Goal: Information Seeking & Learning: Learn about a topic

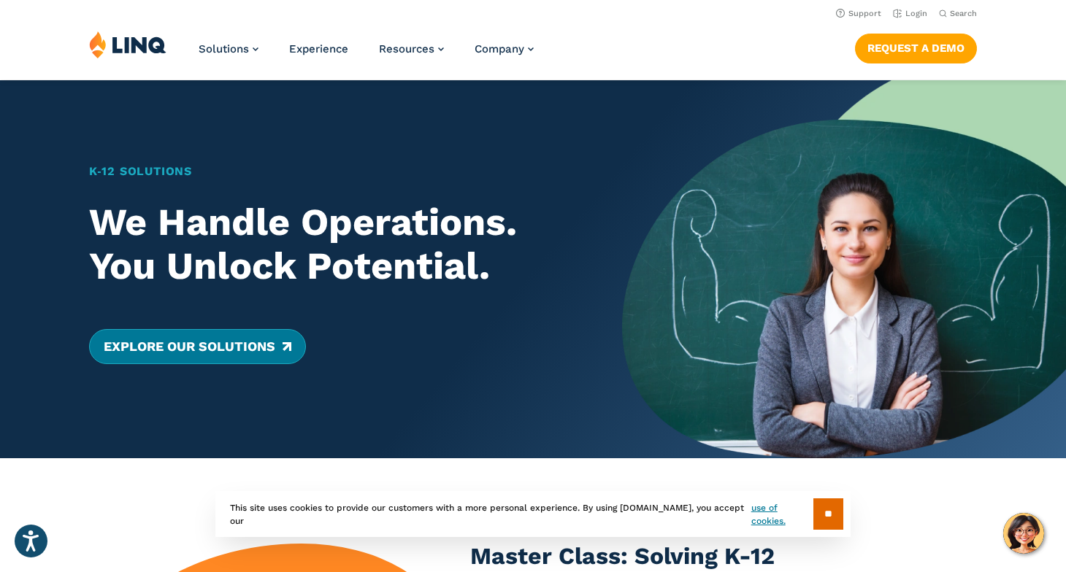
click at [239, 349] on link "Explore Our Solutions" at bounding box center [197, 346] width 217 height 35
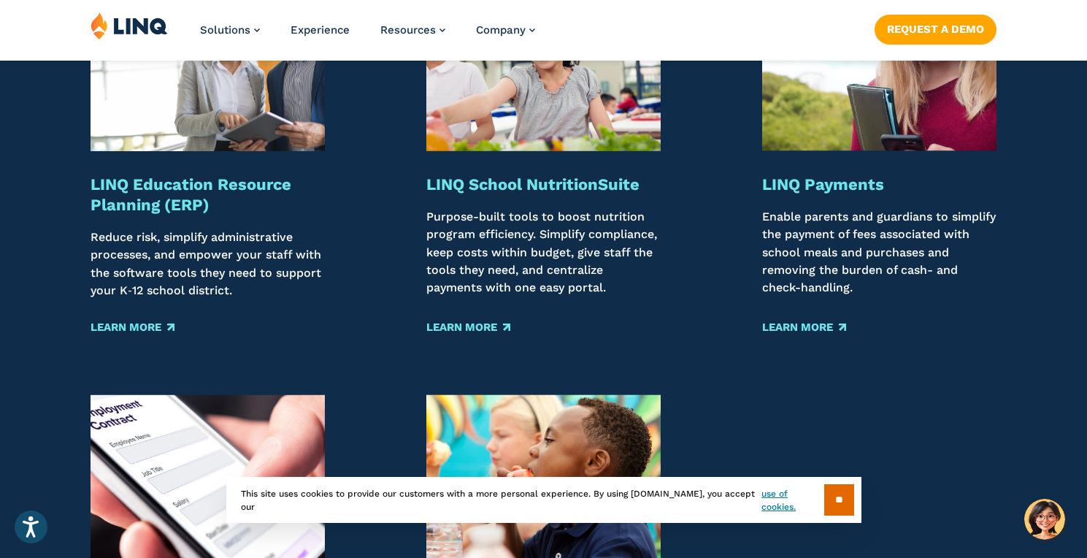
scroll to position [1823, 0]
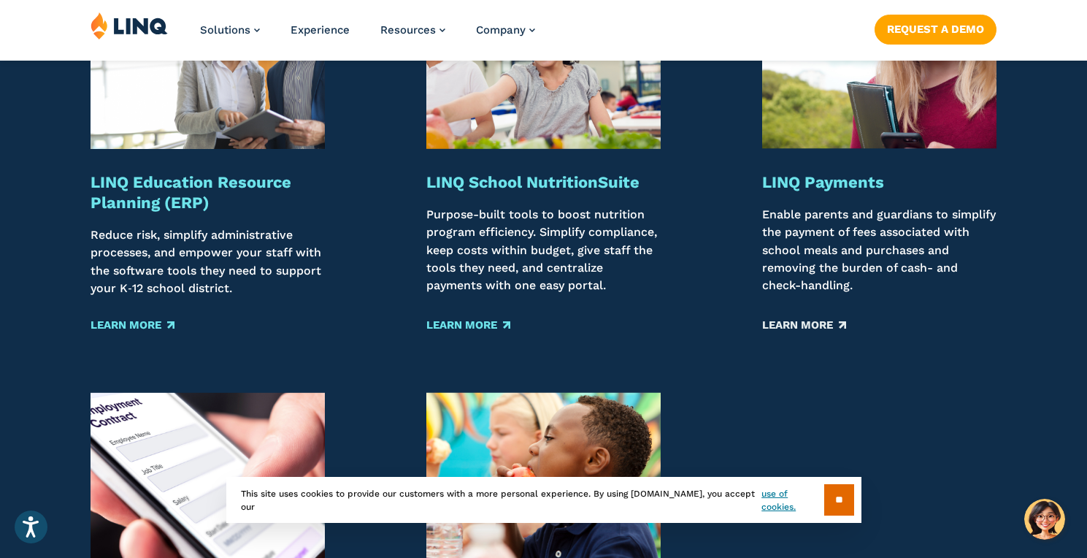
click at [818, 321] on link "Learn More" at bounding box center [804, 325] width 84 height 16
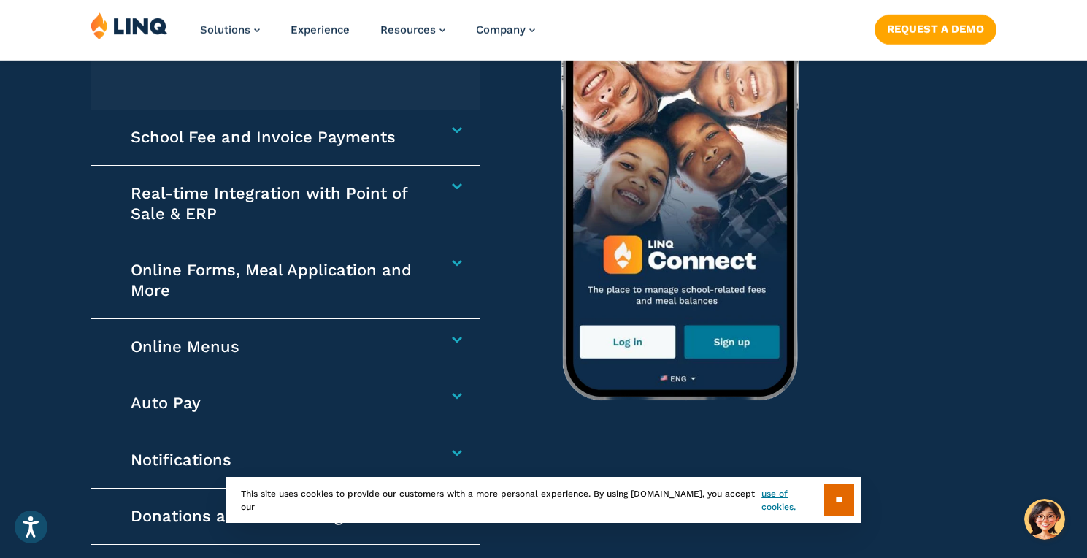
scroll to position [2079, 0]
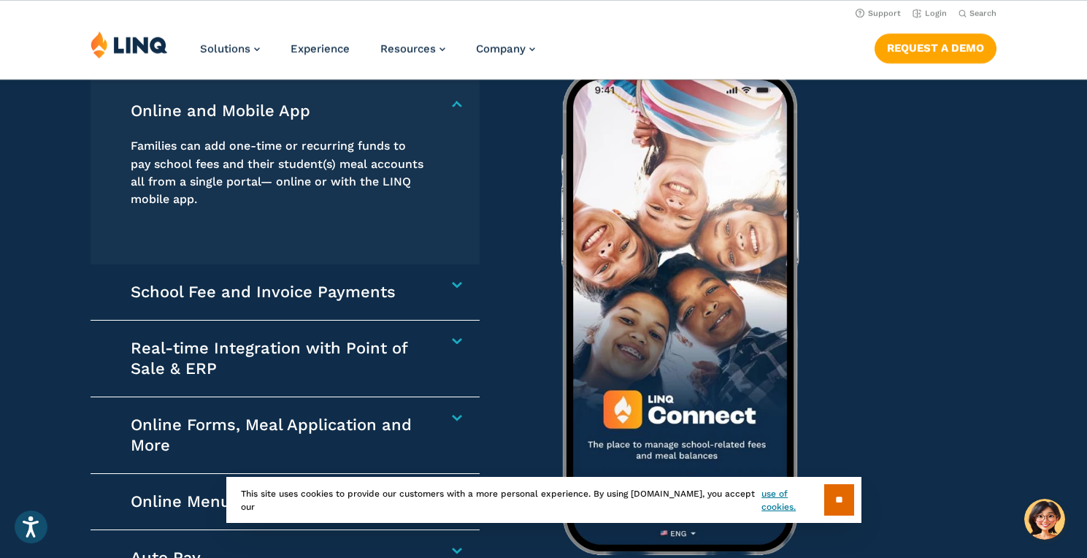
click at [426, 106] on h4 "Online and Mobile App" at bounding box center [279, 111] width 296 height 20
click at [461, 293] on div "School Fee and Invoice Payments Collect any school-related fees faster. From af…" at bounding box center [286, 292] width 390 height 56
click at [426, 287] on h4 "School Fee and Invoice Payments" at bounding box center [279, 292] width 296 height 20
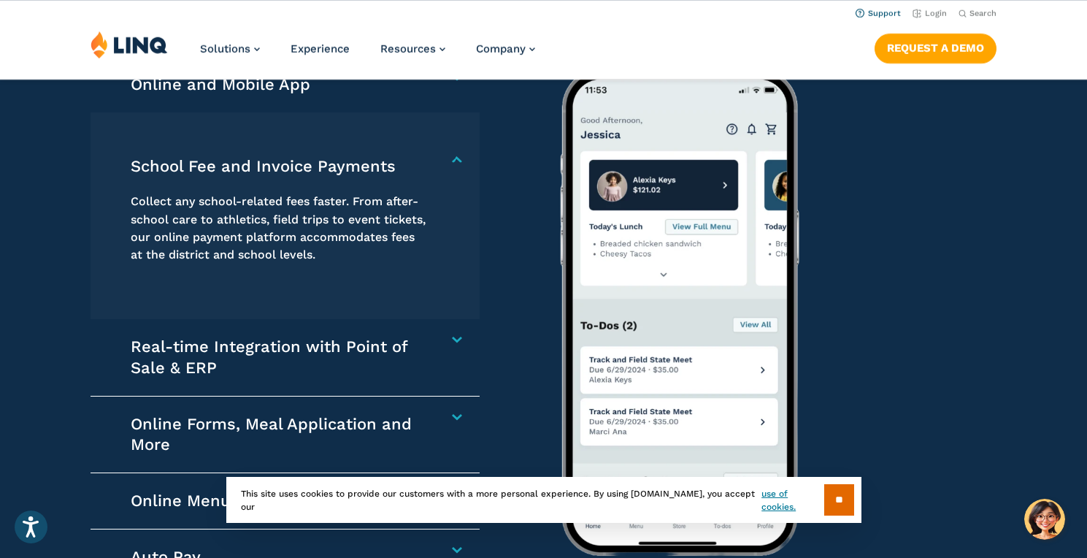
click at [898, 12] on link "Support" at bounding box center [878, 13] width 45 height 9
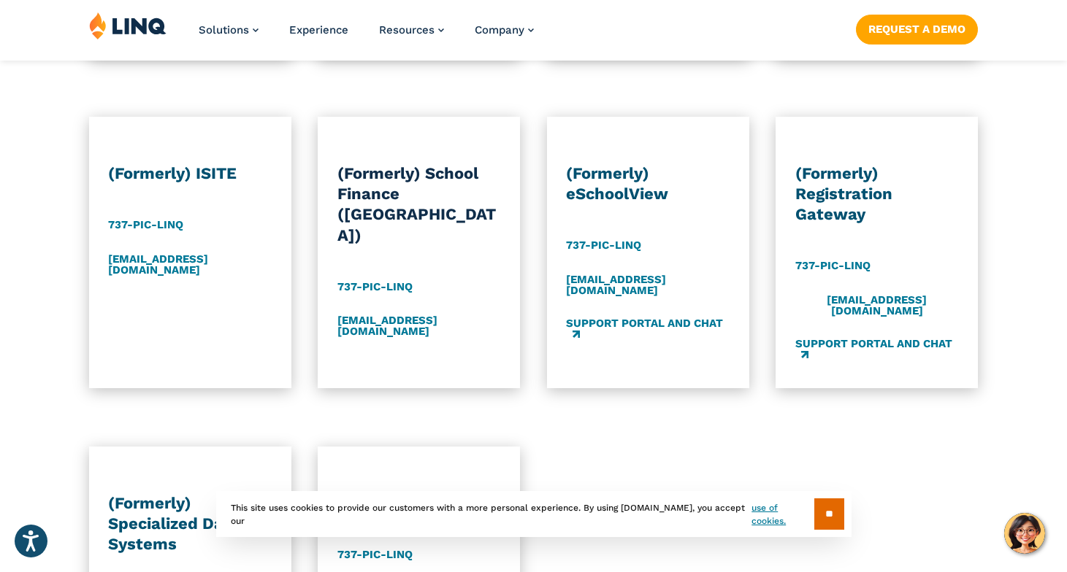
scroll to position [1385, 0]
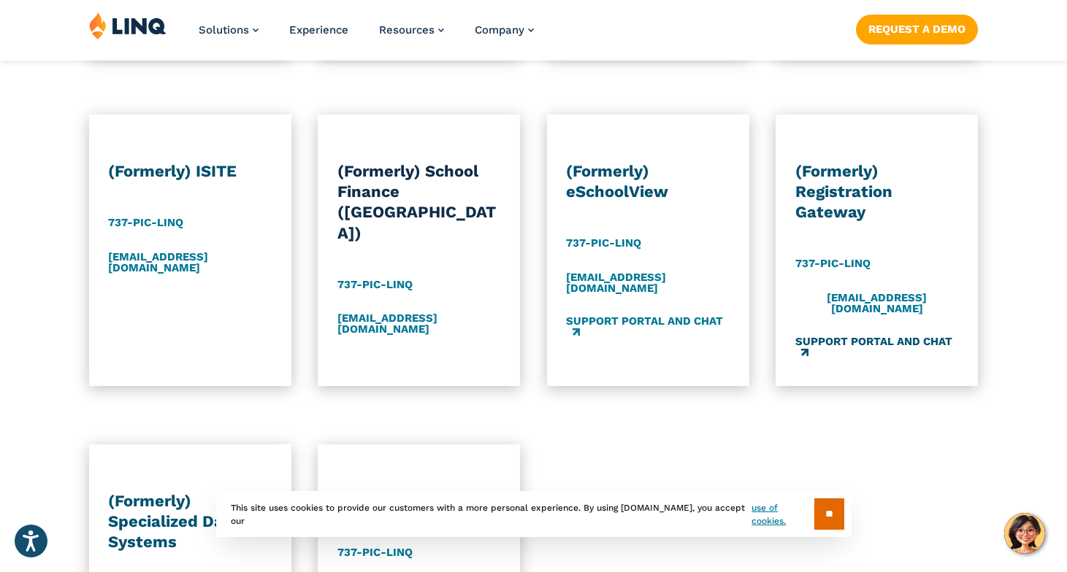
click at [840, 336] on link "Support Portal and Chat" at bounding box center [877, 348] width 164 height 24
